Goal: Use online tool/utility: Use online tool/utility

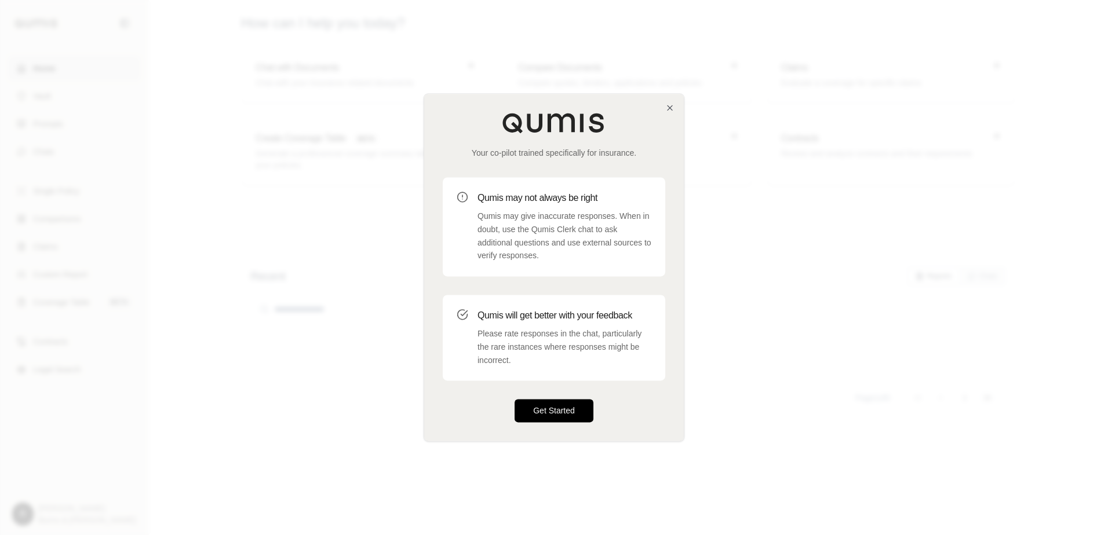
click at [557, 411] on button "Get Started" at bounding box center [553, 411] width 79 height 23
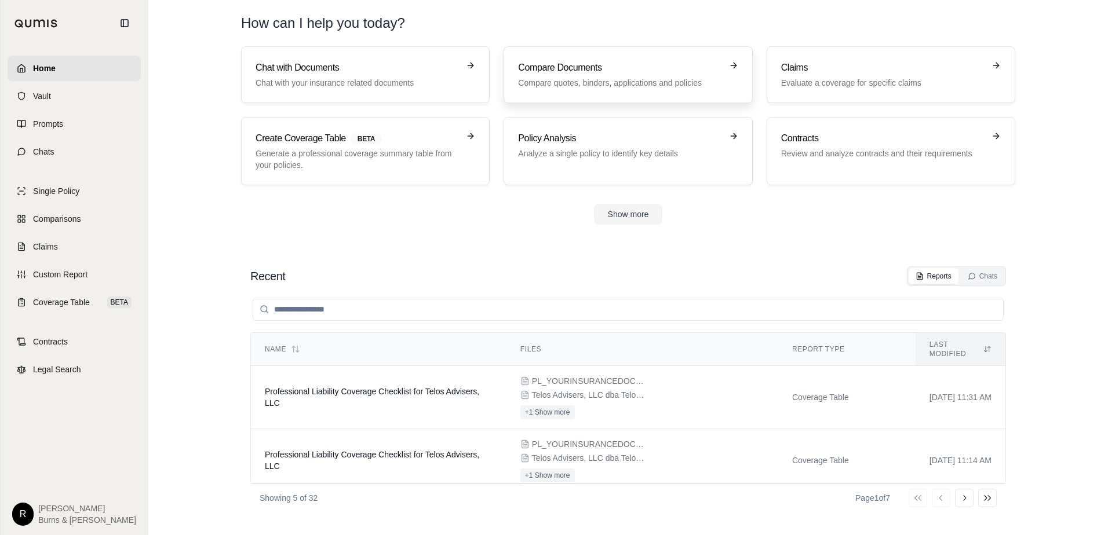
click at [576, 73] on h3 "Compare Documents" at bounding box center [619, 68] width 203 height 14
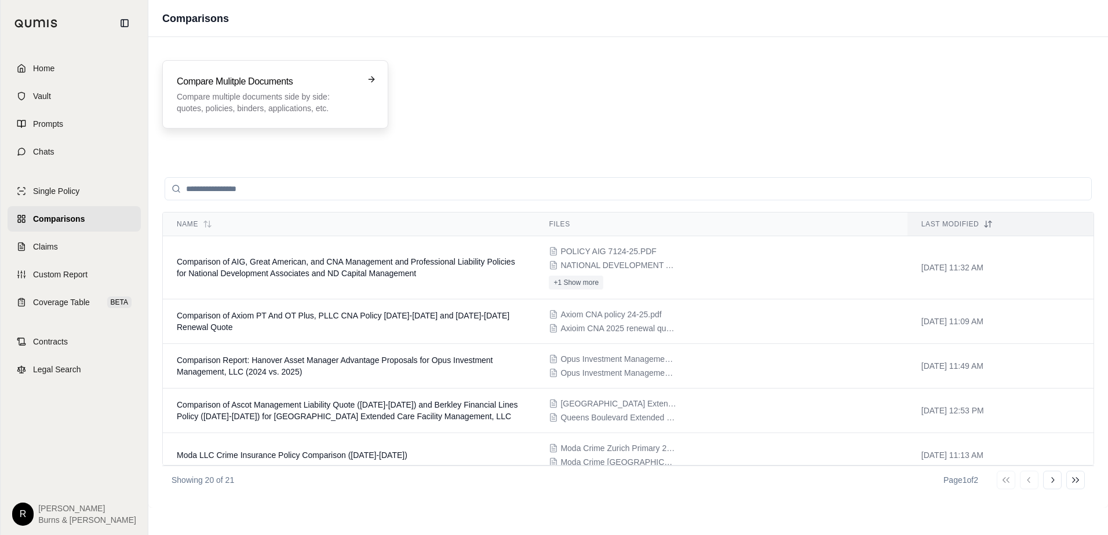
click at [320, 86] on h3 "Compare Mulitple Documents" at bounding box center [267, 82] width 181 height 14
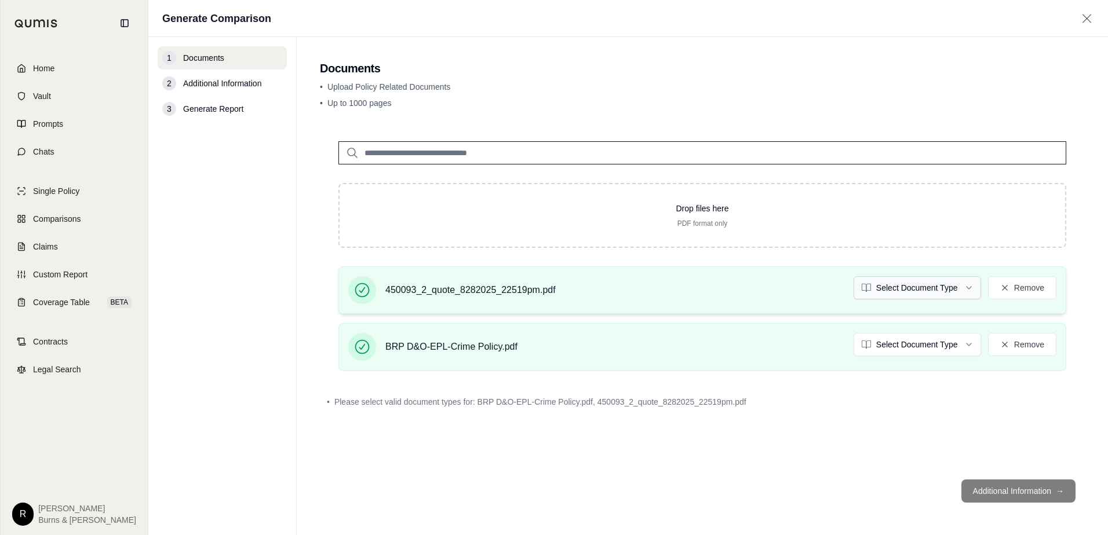
click at [967, 290] on html "Home Vault Prompts Chats Single Policy Comparisons Claims Custom Report Coverag…" at bounding box center [554, 267] width 1108 height 535
click at [974, 343] on html "Document type updated successfully Home Vault Prompts Chats Single Policy Compa…" at bounding box center [554, 267] width 1108 height 535
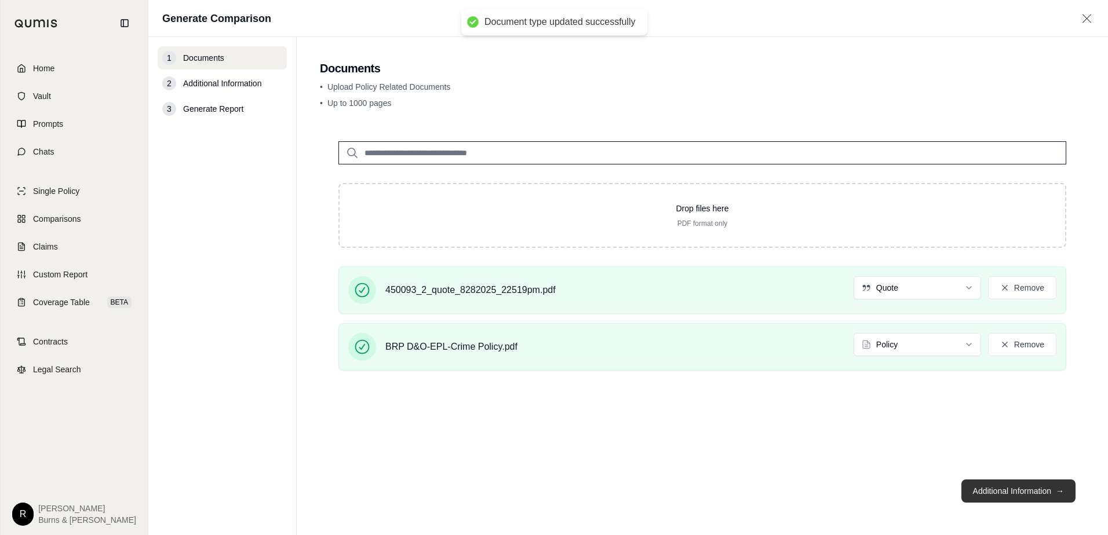
click at [1008, 495] on button "Additional Information →" at bounding box center [1018, 491] width 114 height 23
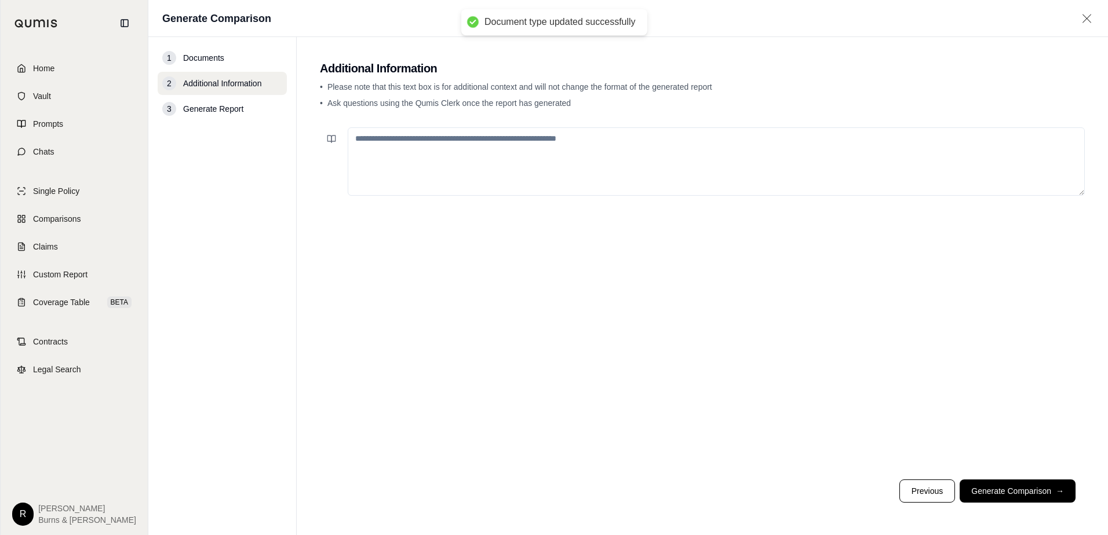
click at [998, 492] on button "Generate Comparison →" at bounding box center [1017, 491] width 116 height 23
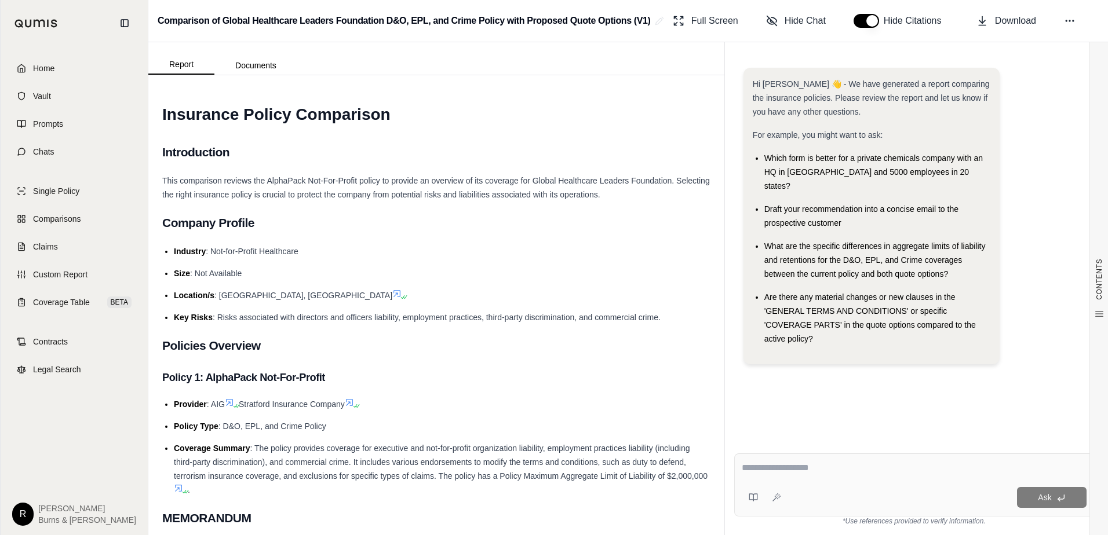
click at [779, 467] on textarea at bounding box center [913, 468] width 345 height 14
type textarea "**********"
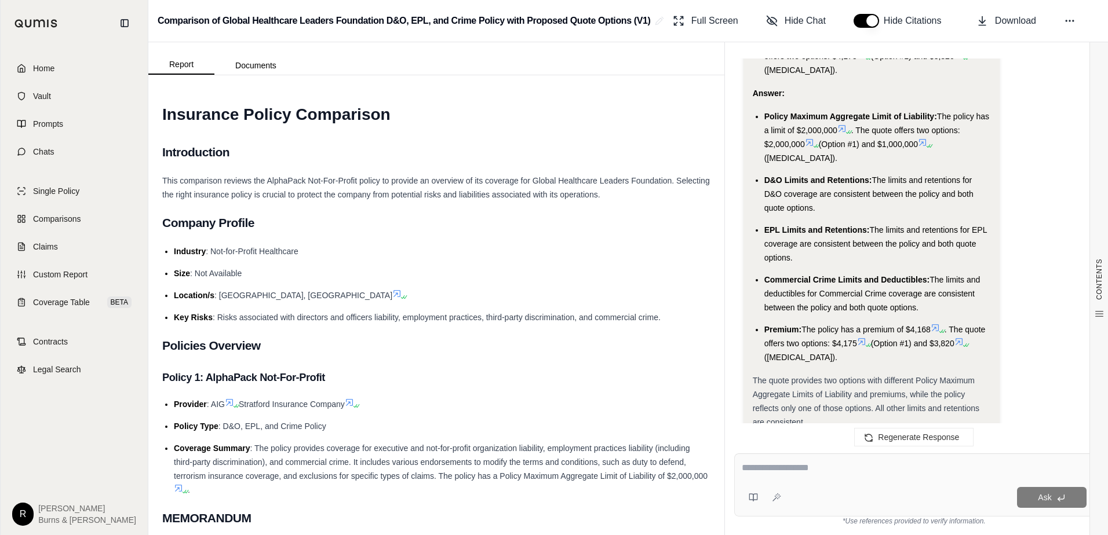
scroll to position [2176, 0]
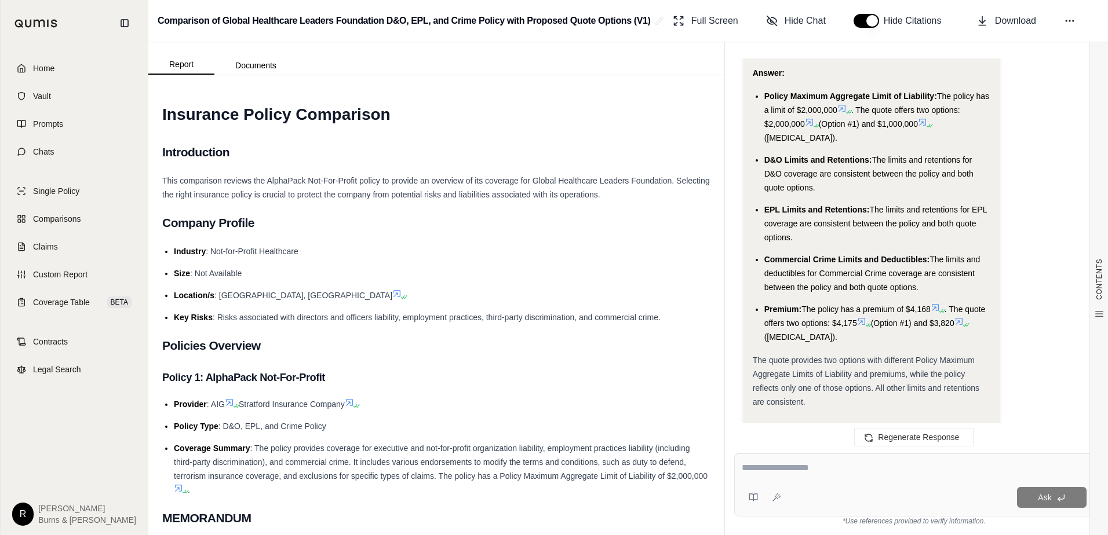
click at [784, 467] on textarea at bounding box center [913, 468] width 345 height 14
type textarea "**********"
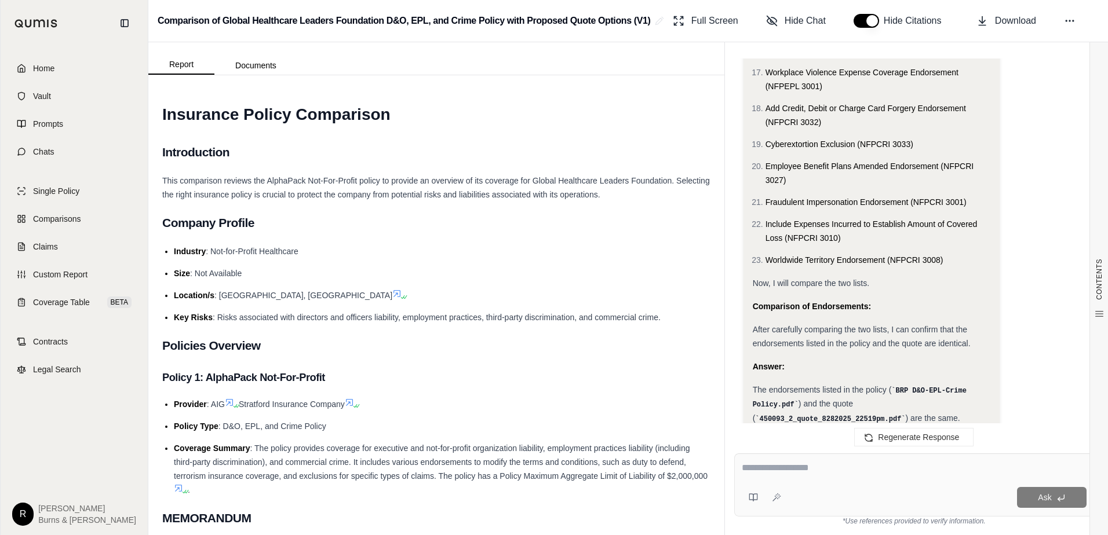
scroll to position [4371, 0]
